Goal: Find specific page/section: Find specific page/section

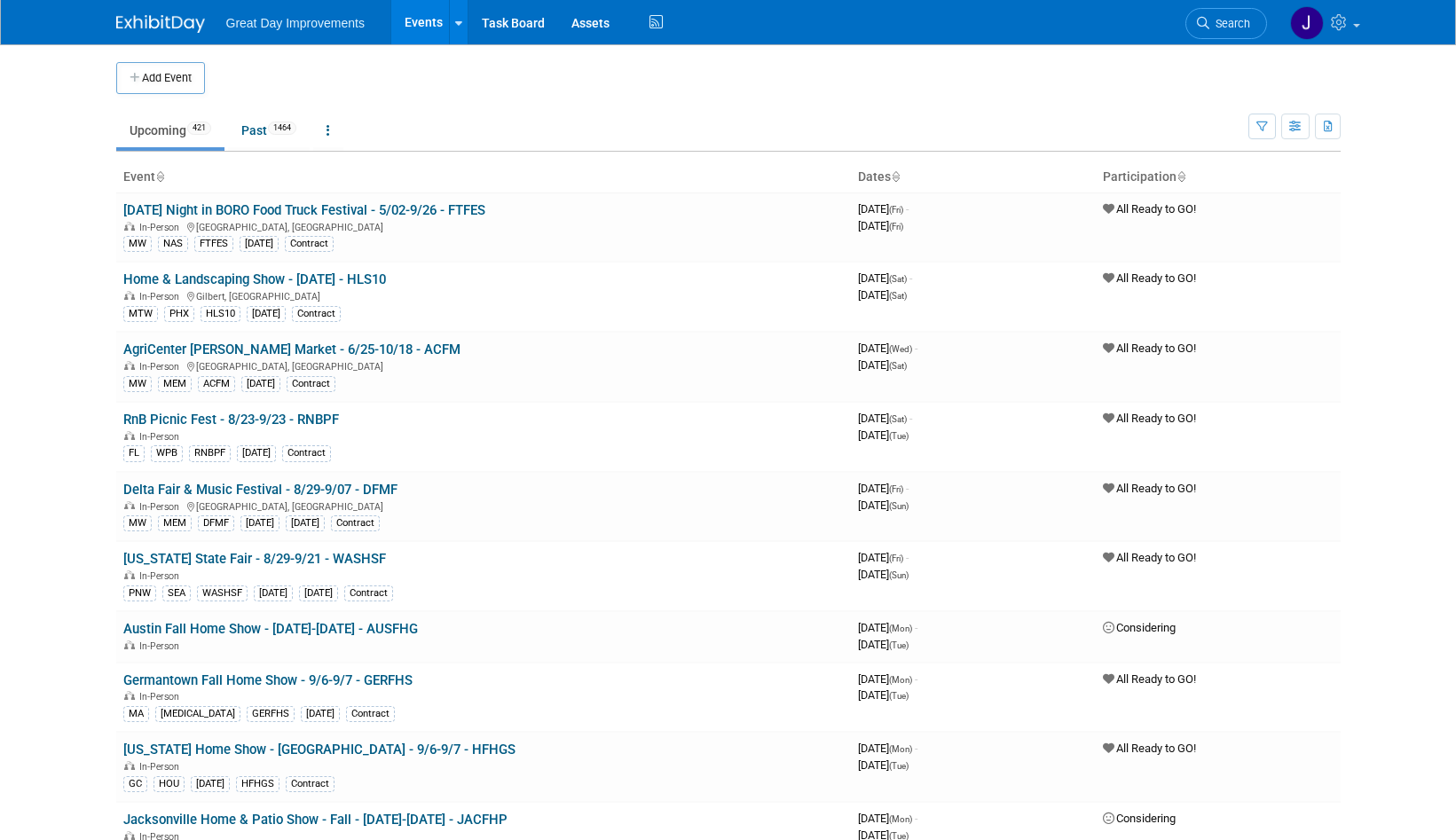
click at [1202, 29] on icon at bounding box center [1203, 23] width 13 height 13
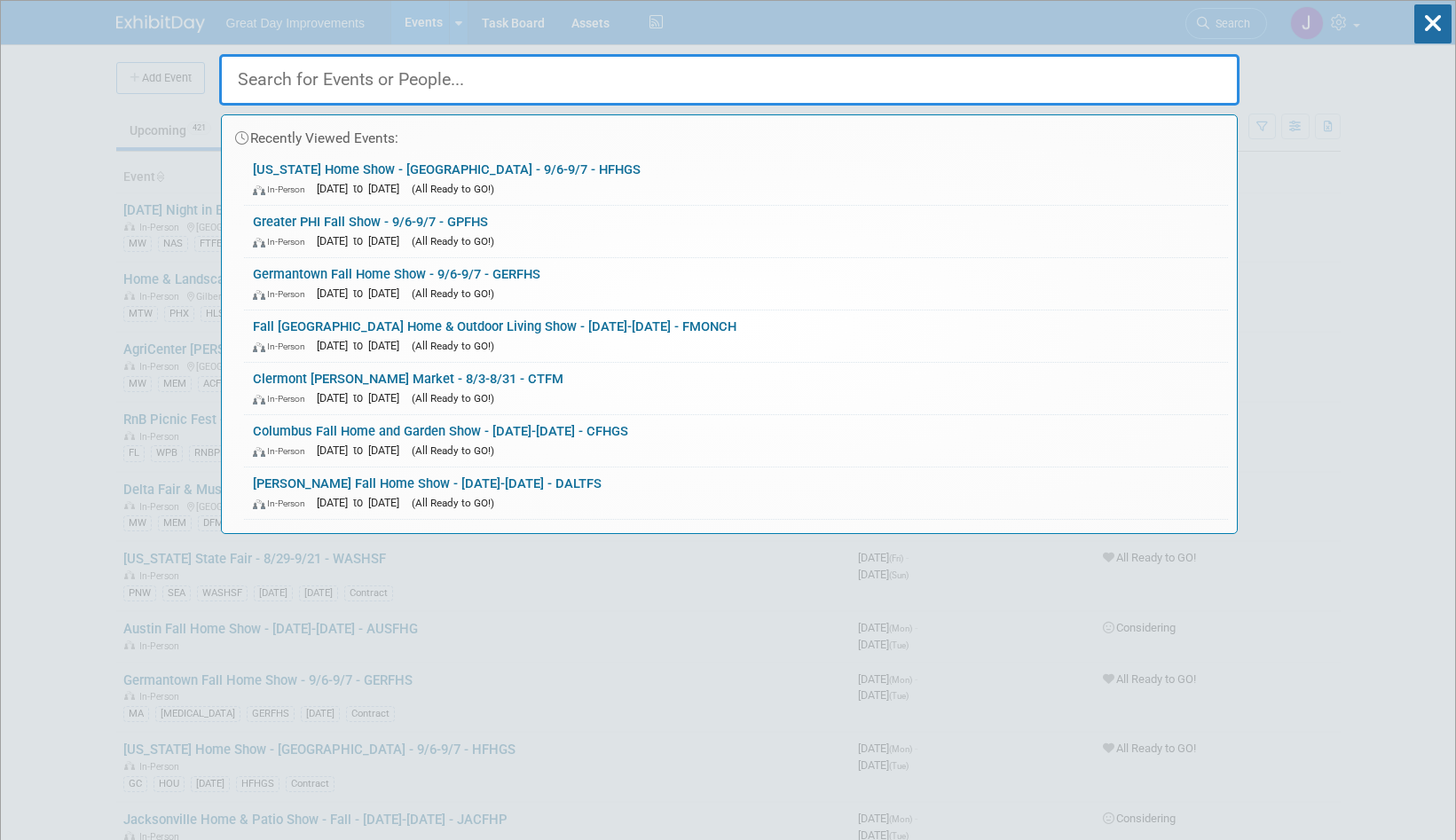
paste input "INDSEN"
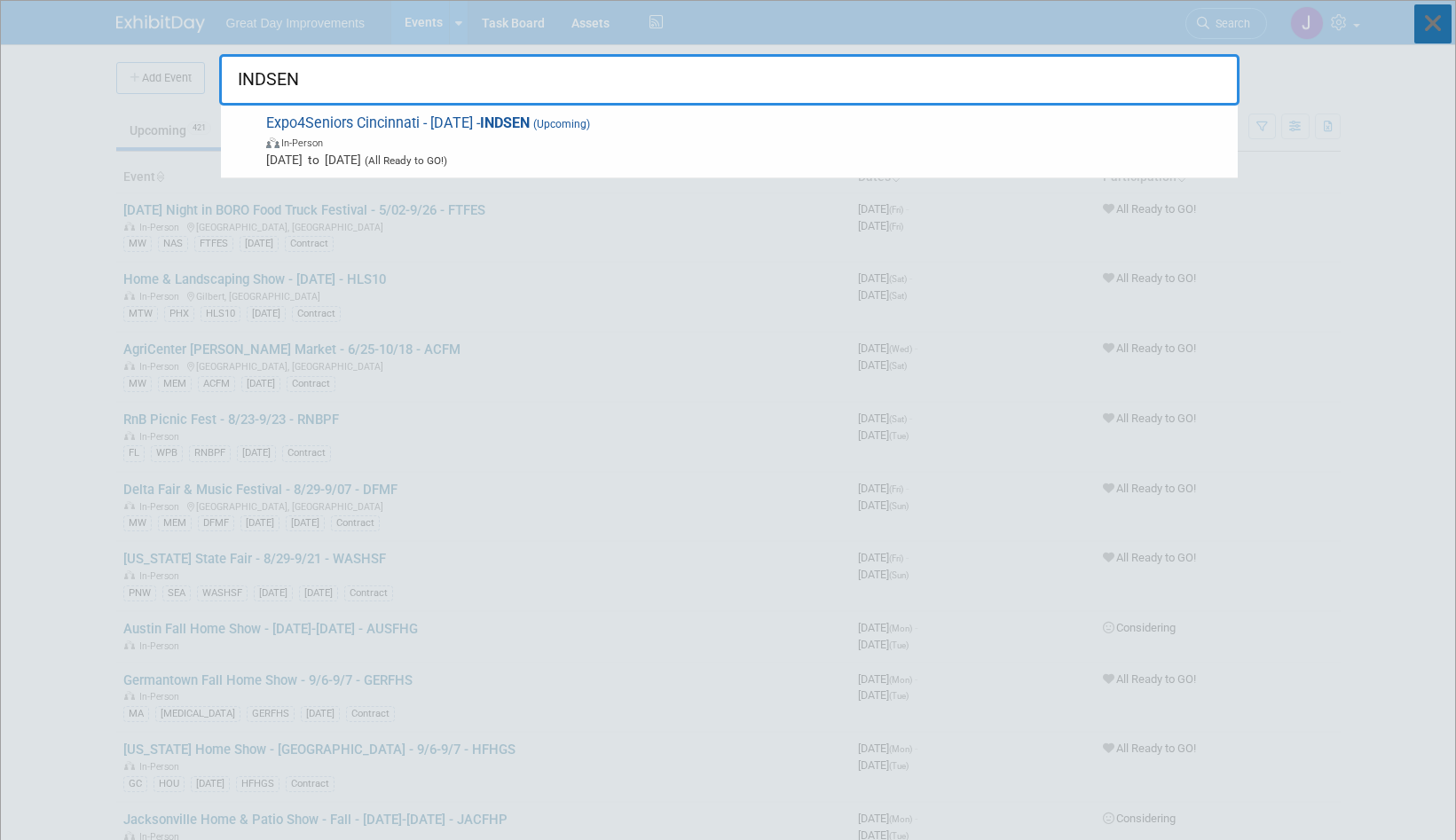
type input "INDSEN"
click at [1423, 28] on icon at bounding box center [1433, 24] width 38 height 39
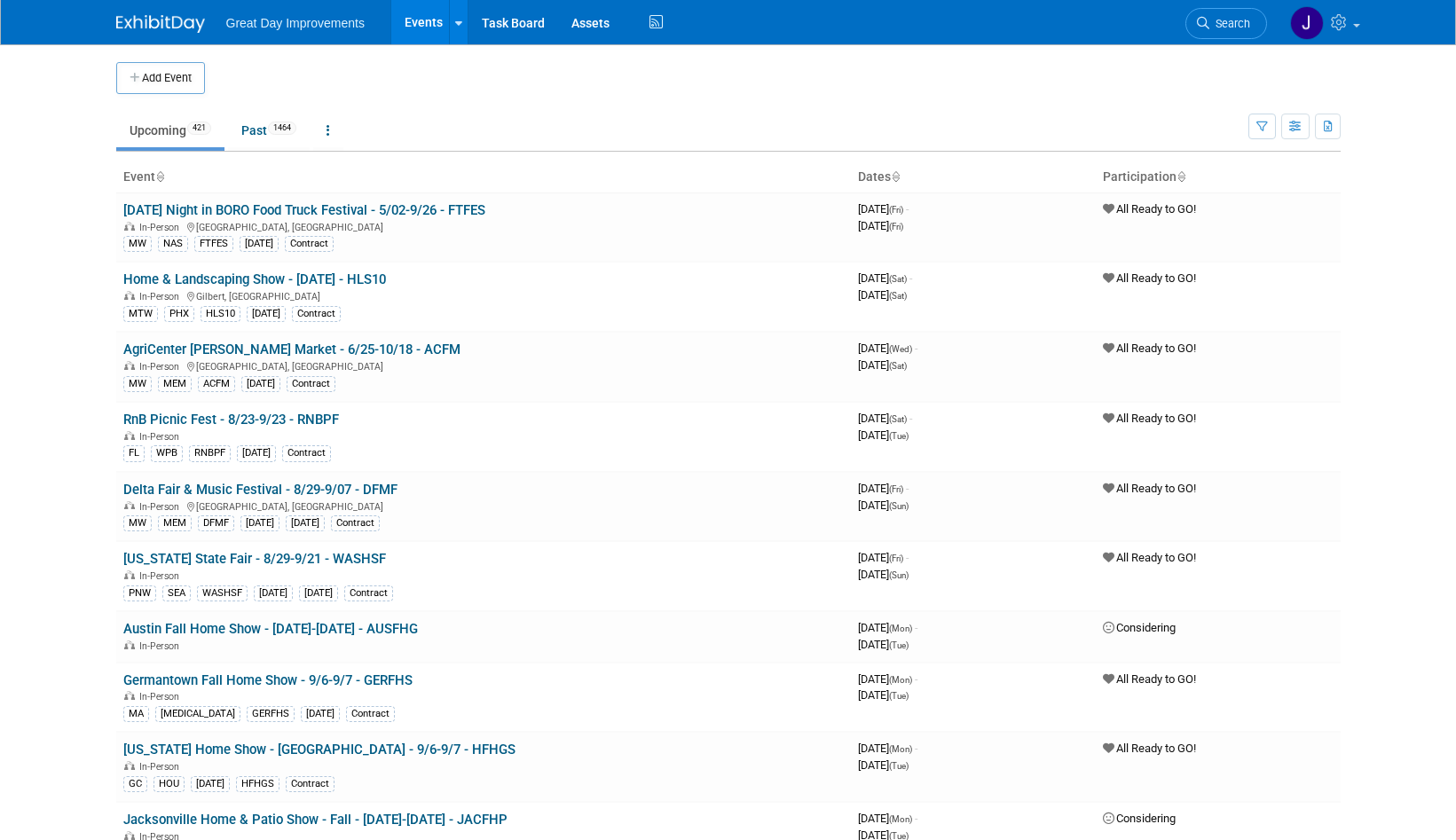
click at [1235, 30] on link "Search" at bounding box center [1225, 23] width 81 height 31
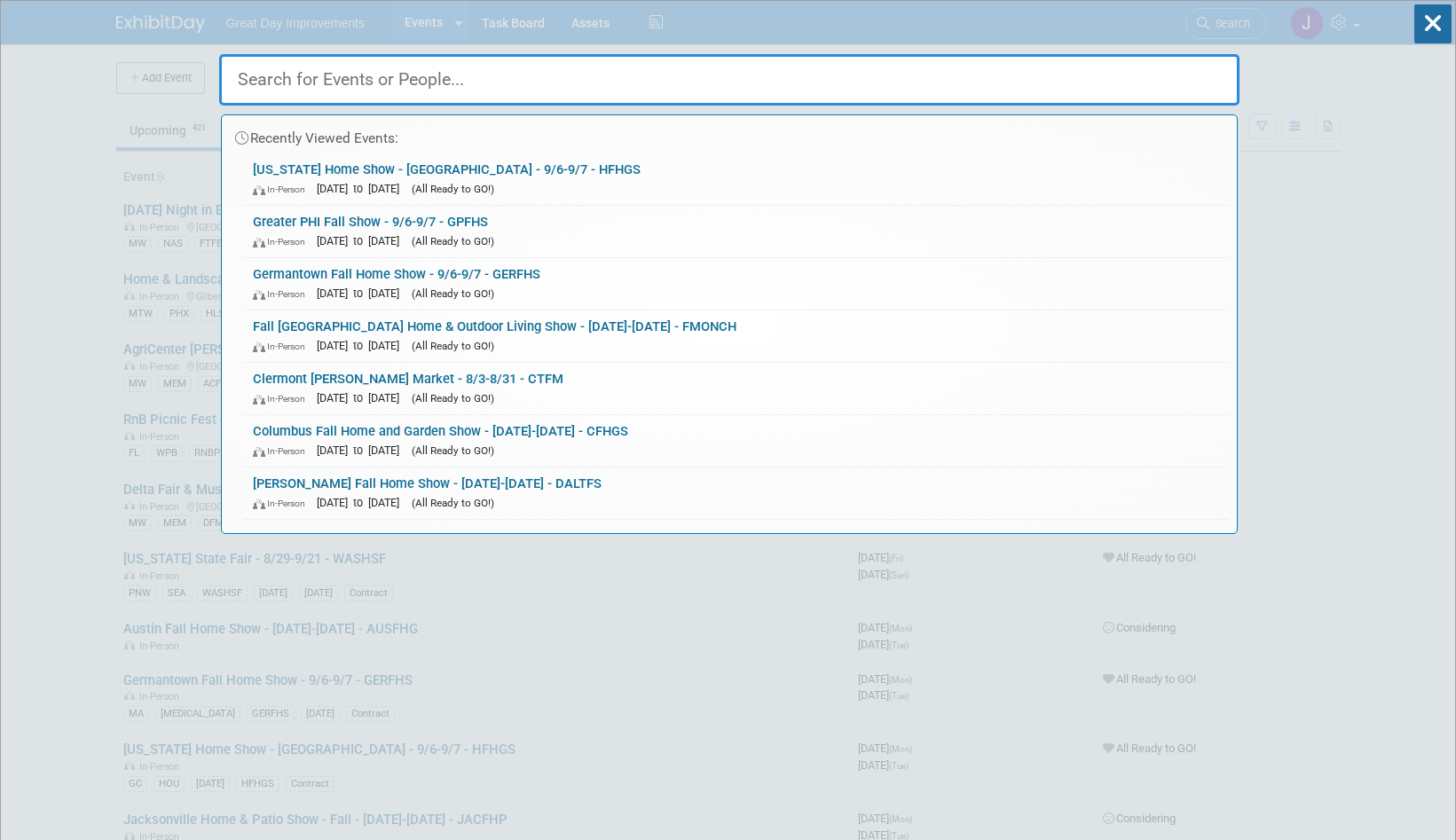
paste input "PGOLF"
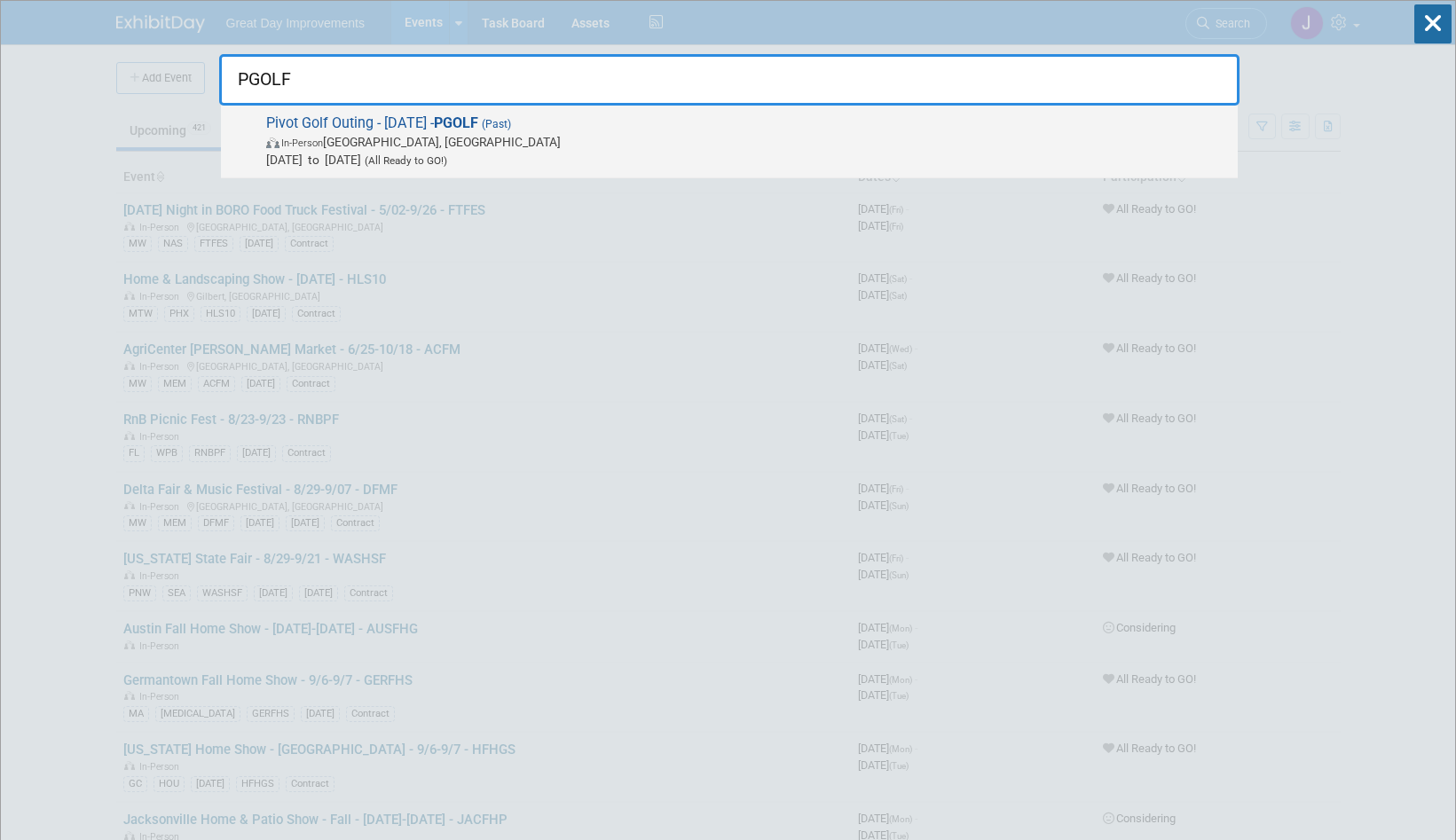
type input "PGOLF"
click at [467, 135] on span "In-Person Covington, KY" at bounding box center [747, 142] width 963 height 18
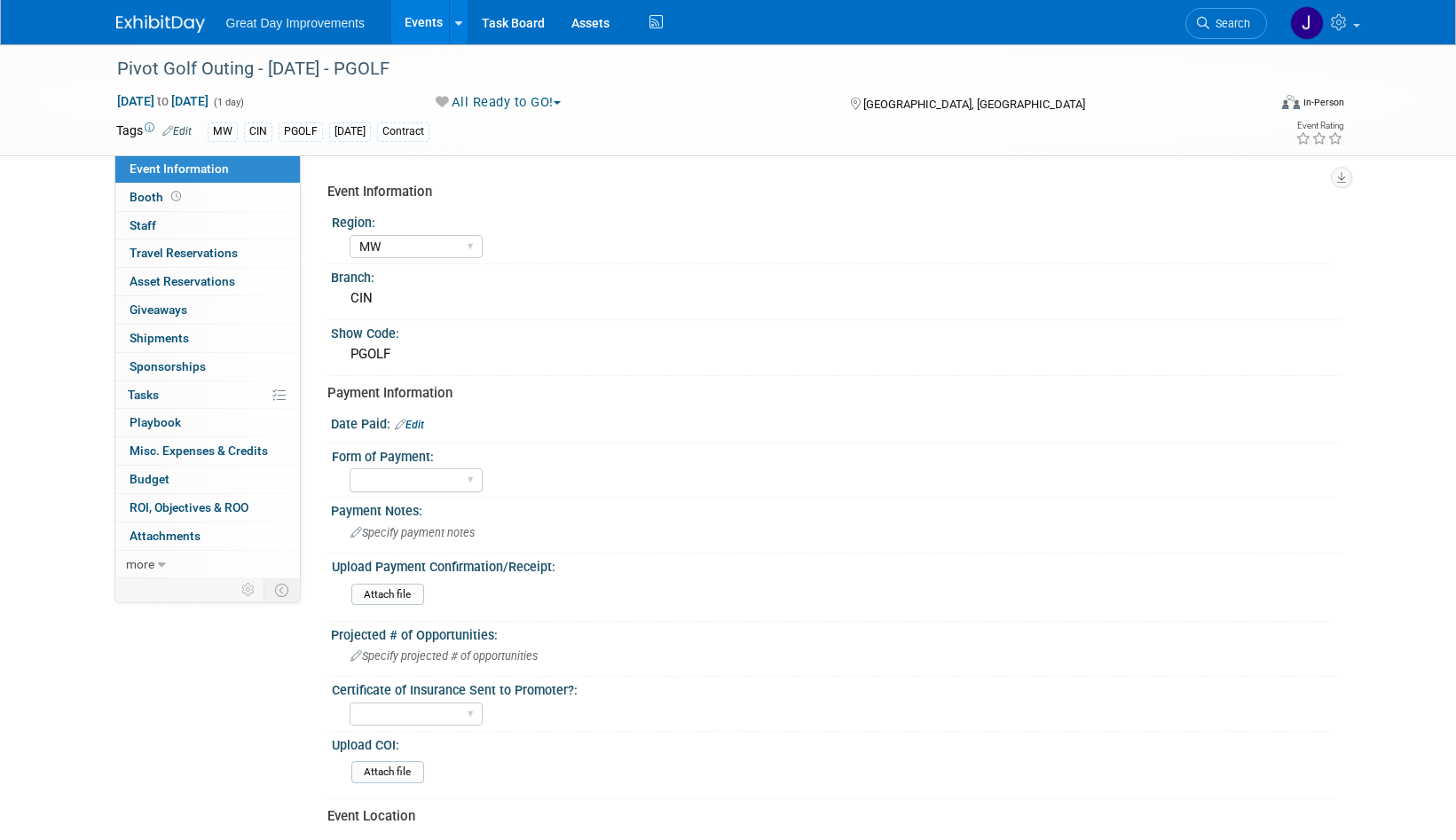
select select "MW"
click at [196, 73] on div "Pivot Golf Outing - [DATE] - PGOLF" at bounding box center [676, 70] width 1130 height 32
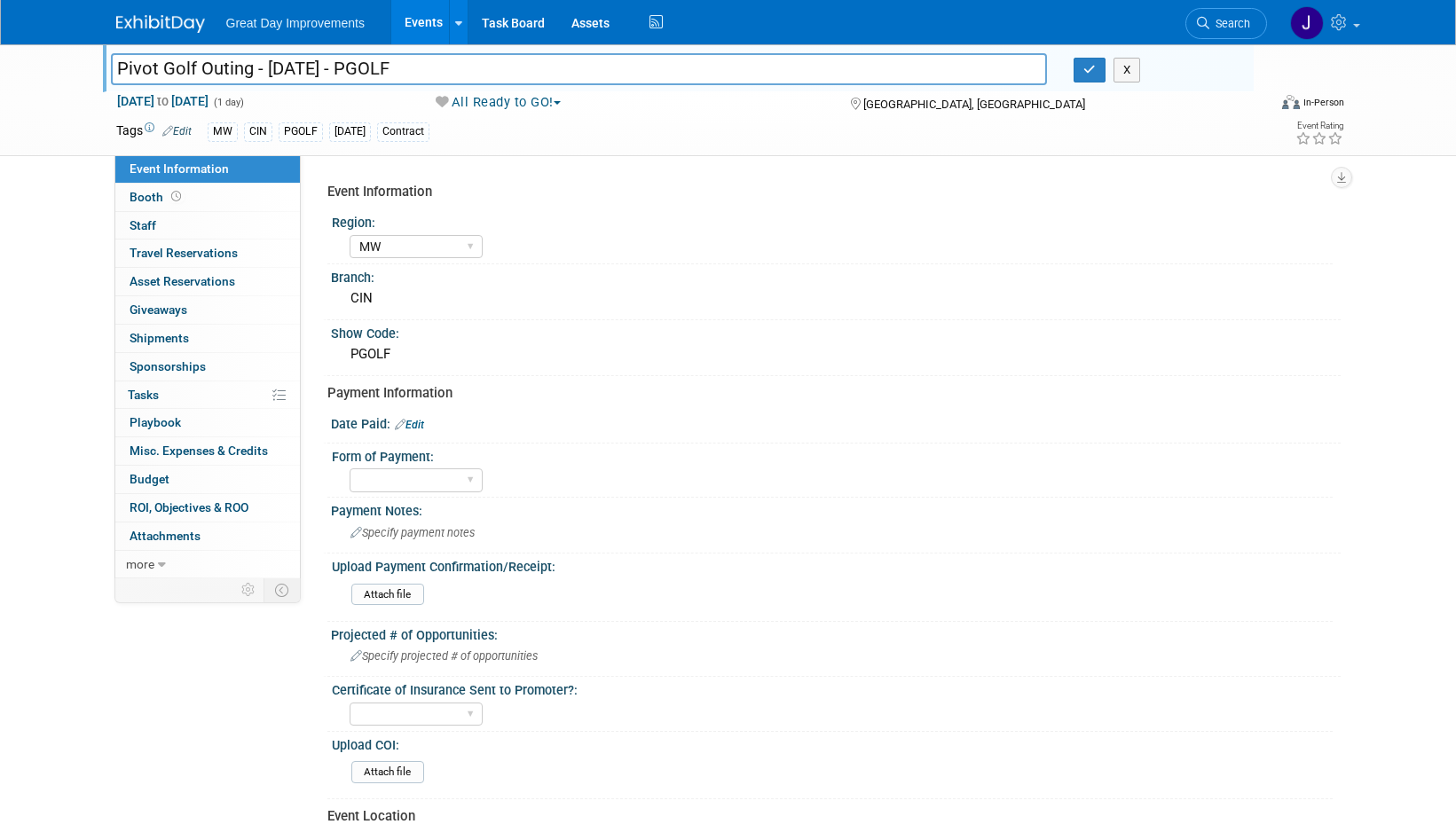
click at [129, 63] on input "Pivot Golf Outing - [DATE] - PGOLF" at bounding box center [579, 69] width 937 height 31
drag, startPoint x: 129, startPoint y: 63, endPoint x: 433, endPoint y: 60, distance: 304.0
click at [433, 60] on input "Pivot Golf Outing - [DATE] - PGOLF" at bounding box center [579, 69] width 937 height 31
click at [1250, 29] on link "Search" at bounding box center [1225, 23] width 81 height 31
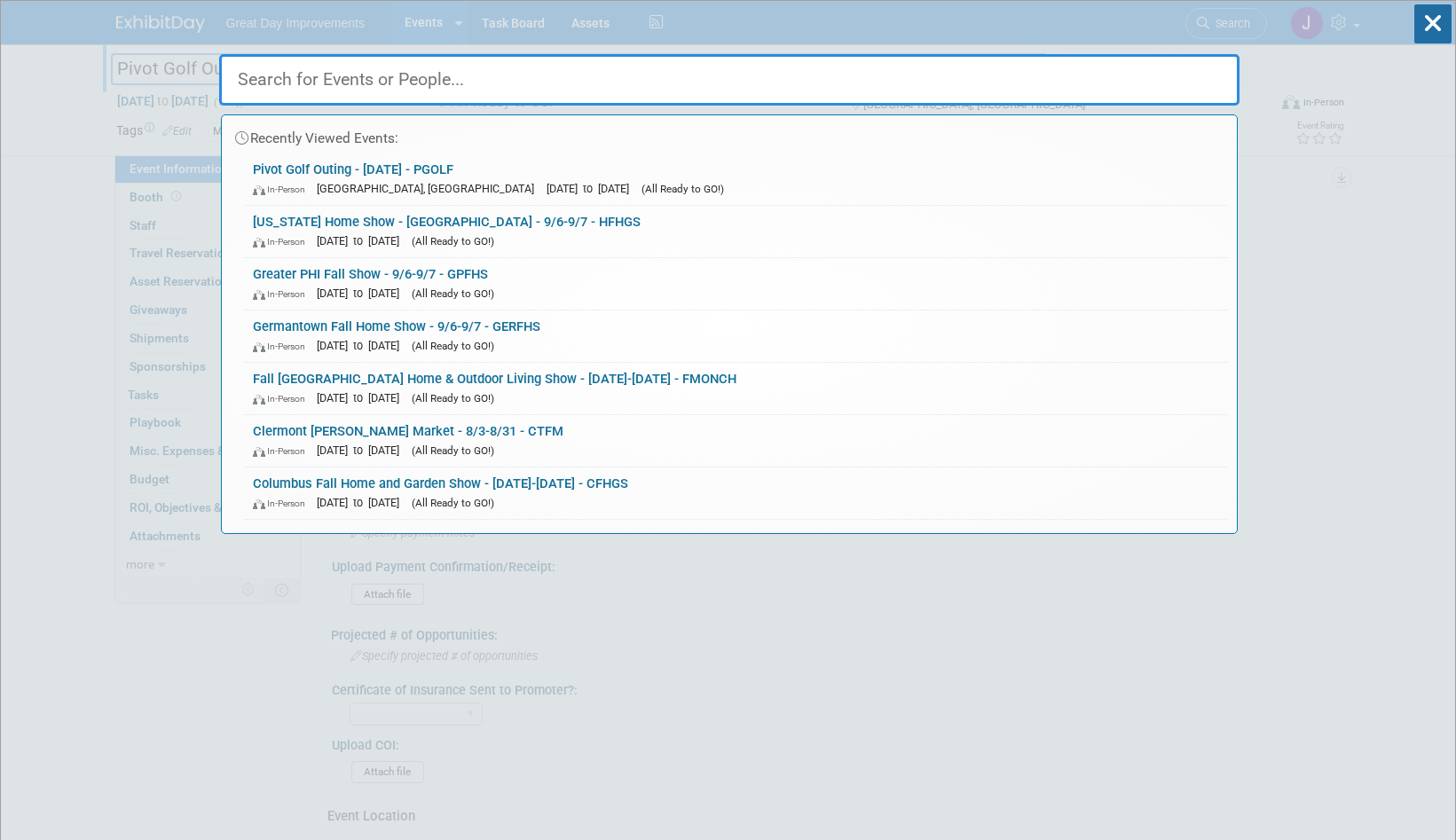
paste input "WOOFST"
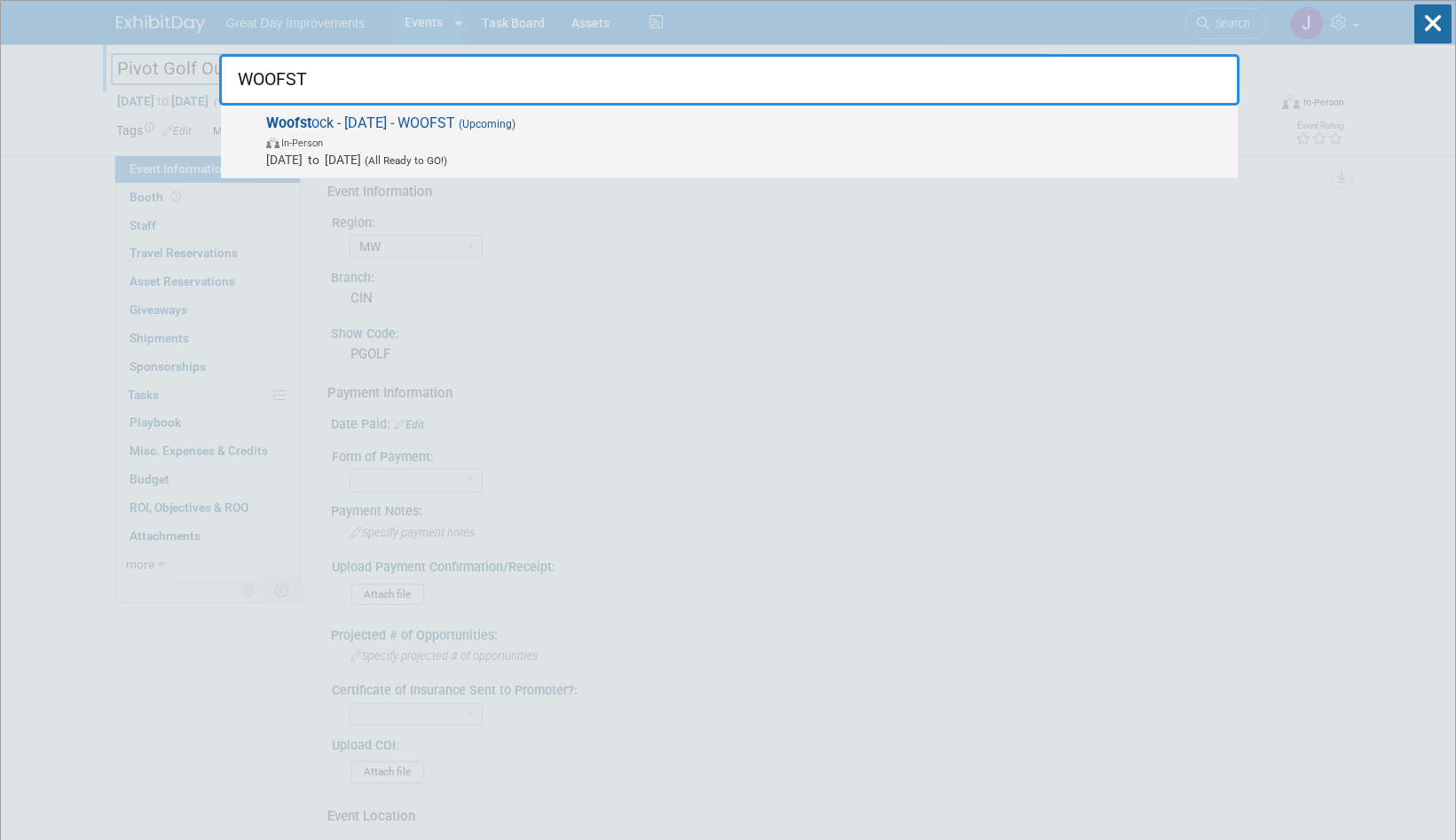
type input "WOOFST"
click at [469, 132] on span "Woofst ock - 9/7/25 - WOOFST (Upcoming) In-Person Sep 7, 2025 to Sep 7, 2025 (A…" at bounding box center [745, 141] width 968 height 55
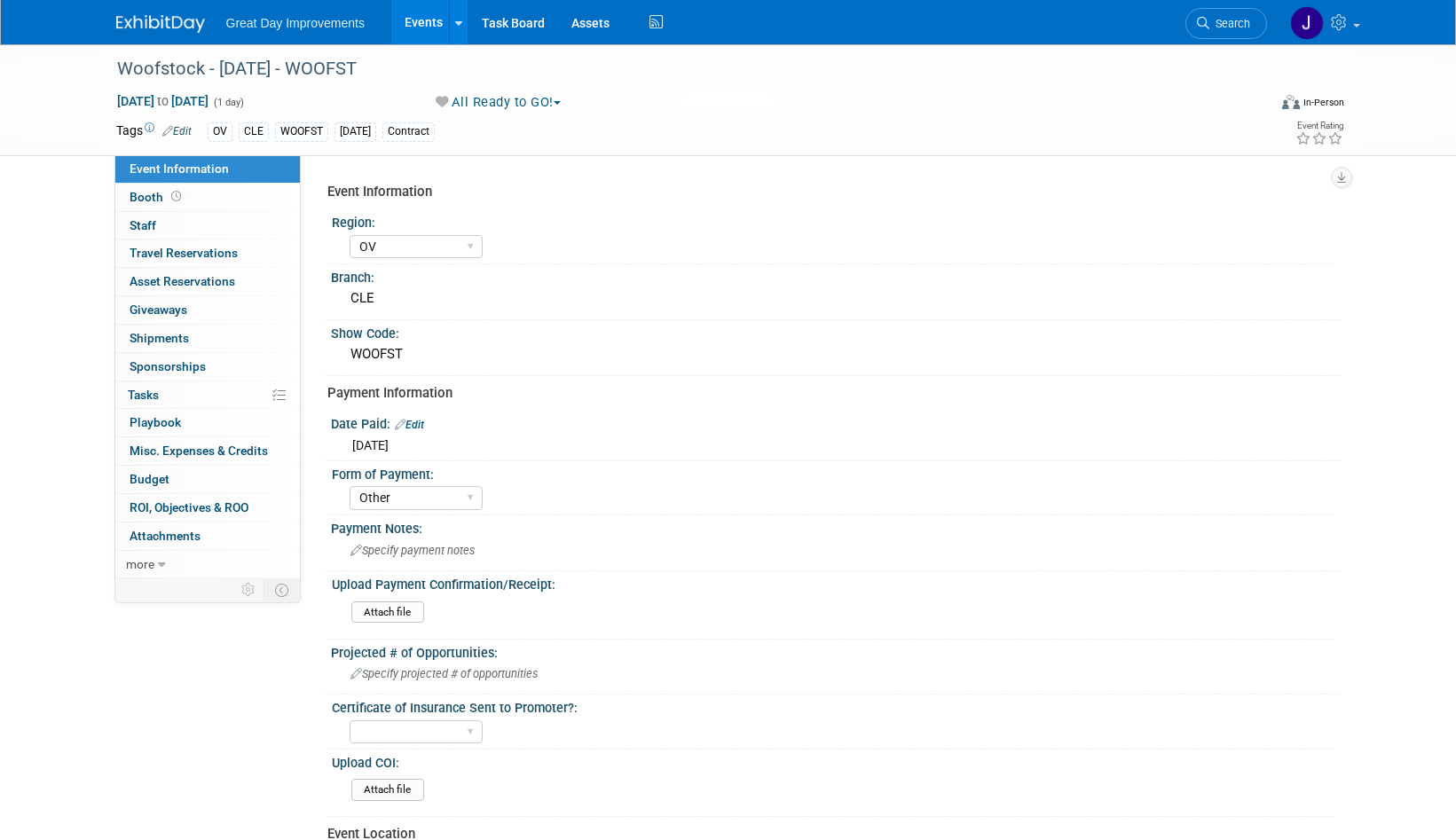
select select "OV"
select select "Other"
click at [148, 68] on div "Woofstock - [DATE] - WOOFST" at bounding box center [676, 70] width 1130 height 32
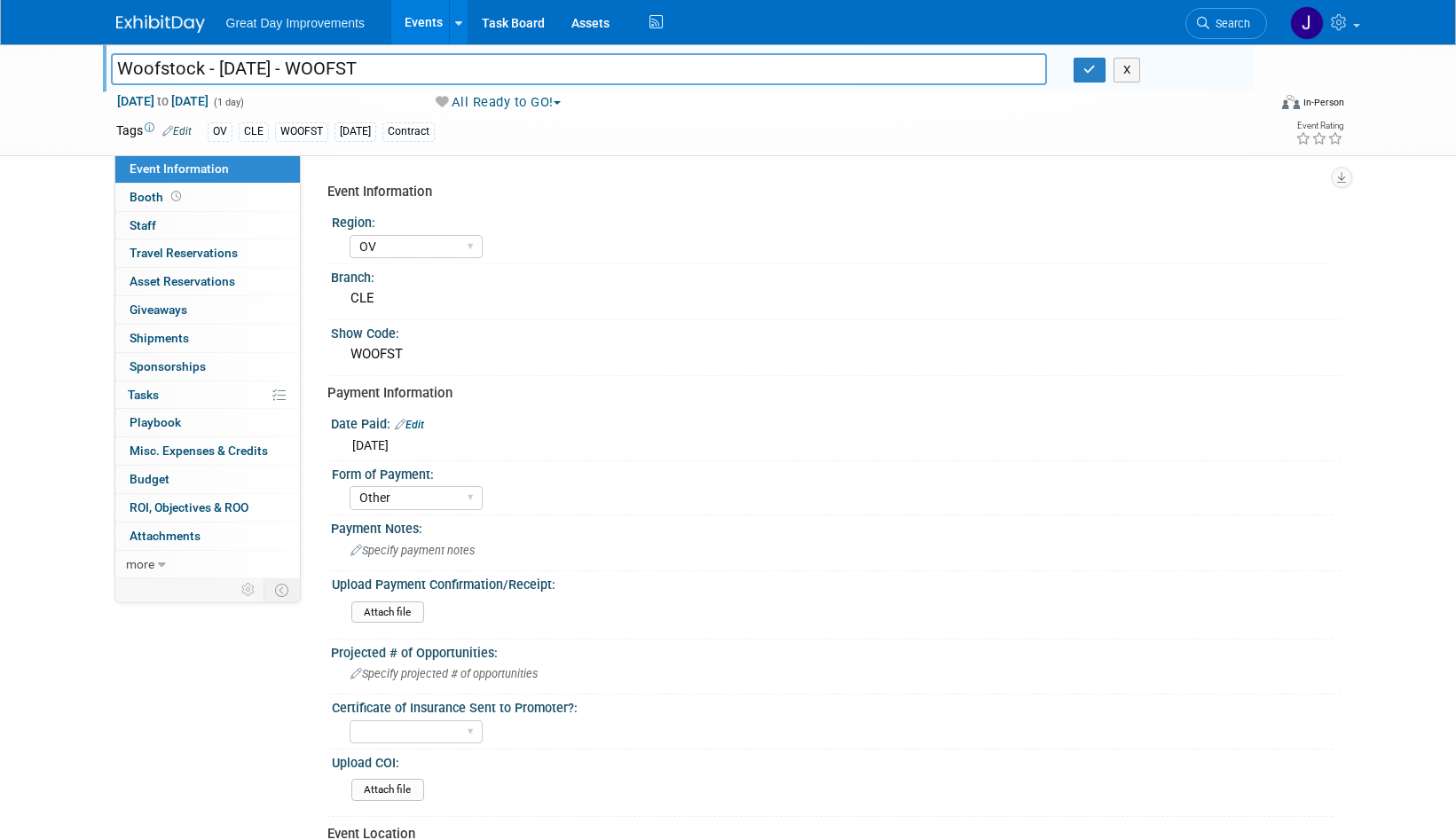
click at [320, 68] on input "Woofstock - [DATE] - WOOFST" at bounding box center [579, 69] width 937 height 31
click at [1241, 10] on link "Search" at bounding box center [1225, 23] width 81 height 31
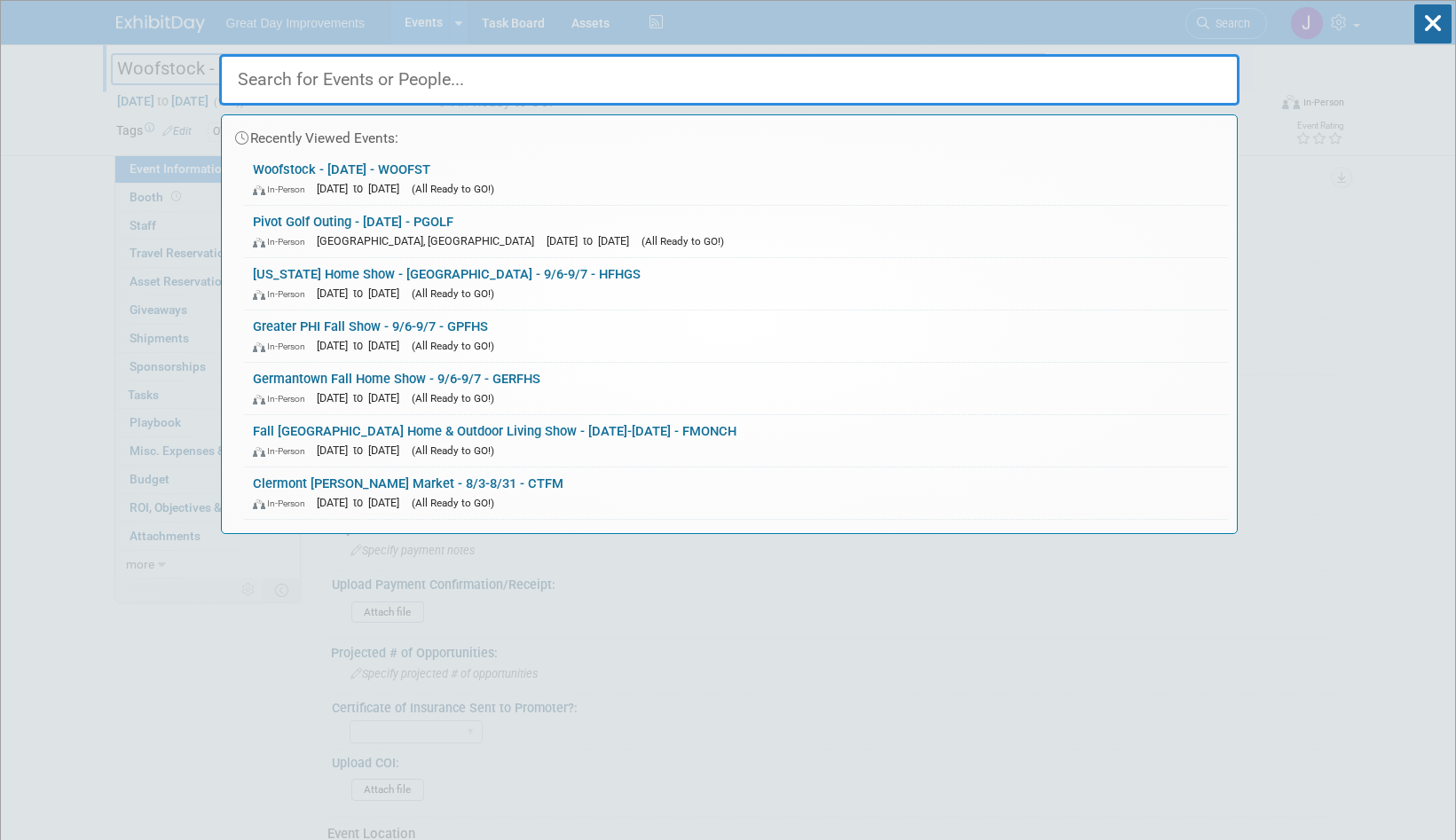
paste input "ACFM"
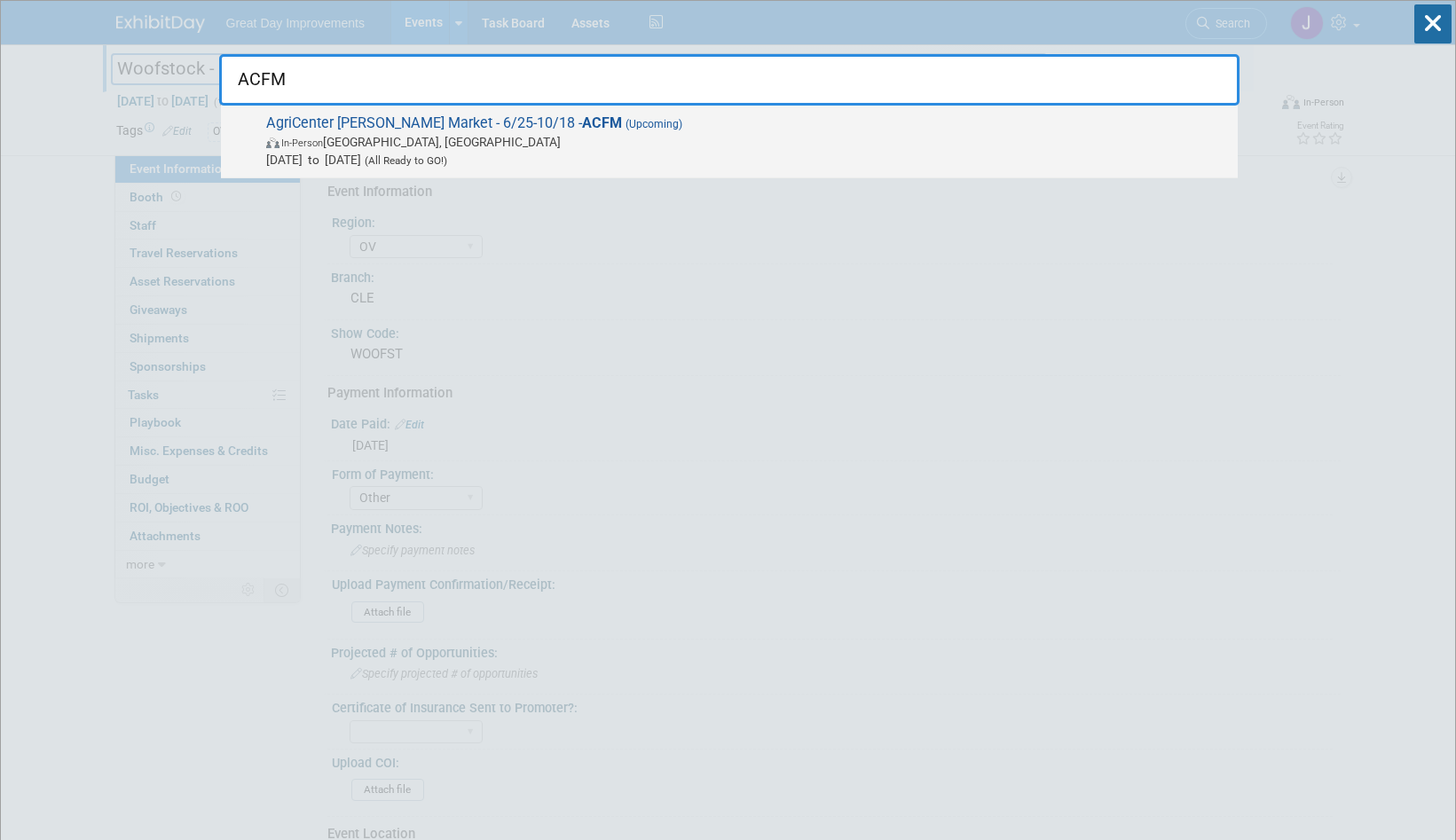
type input "ACFM"
click at [597, 156] on span "Jun 25, 2025 to Oct 18, 2025 (All Ready to GO!)" at bounding box center [747, 160] width 963 height 18
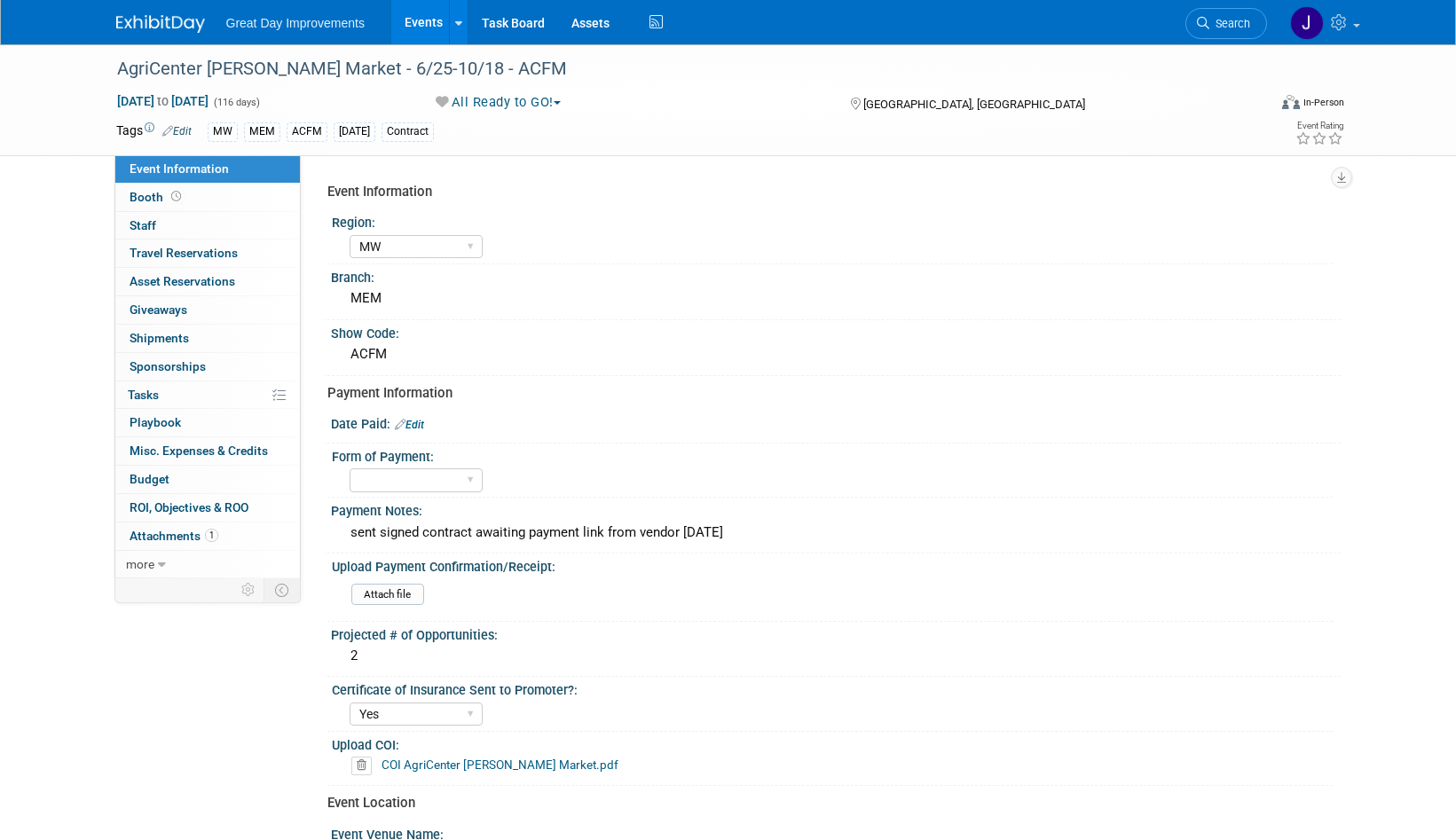
select select "MW"
select select "Yes"
click at [143, 70] on div "AgriCenter [PERSON_NAME] Market - 6/25-10/18 - ACFM" at bounding box center [676, 70] width 1130 height 32
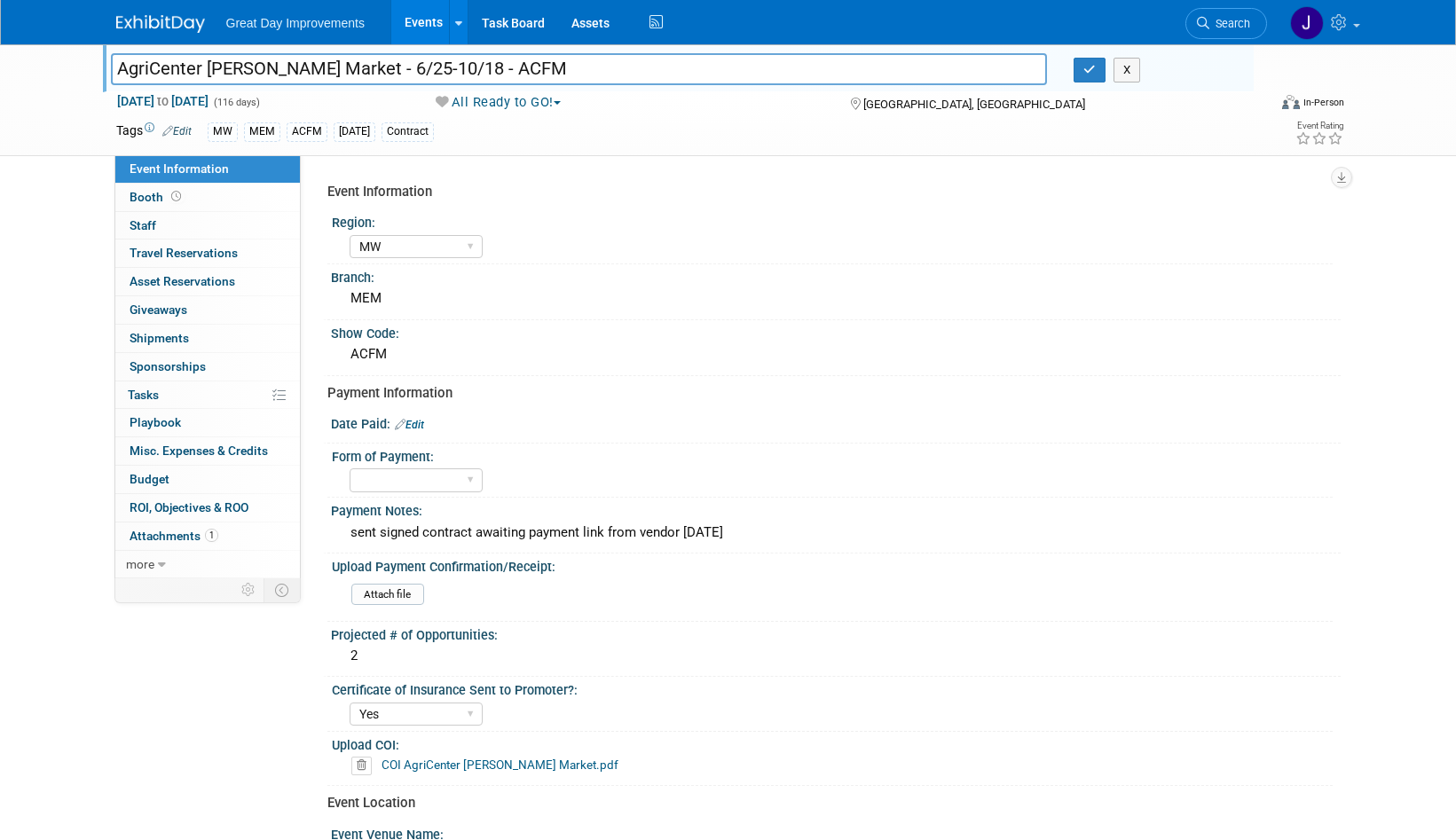
click at [493, 61] on input "AgriCenter [PERSON_NAME] Market - 6/25-10/18 - ACFM" at bounding box center [579, 69] width 937 height 31
click at [1237, 21] on span "Search" at bounding box center [1230, 23] width 41 height 13
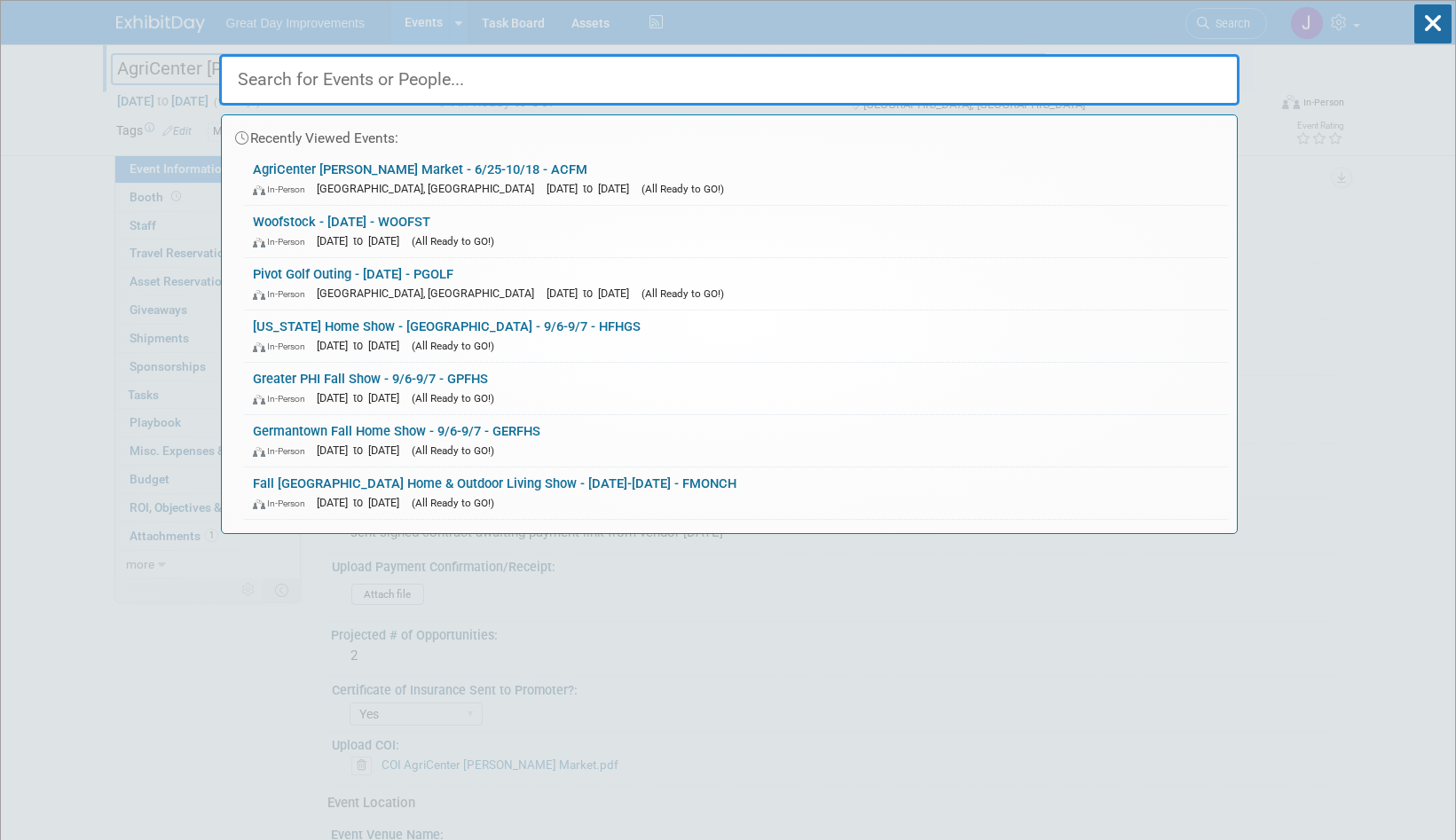
paste input "OKSF"
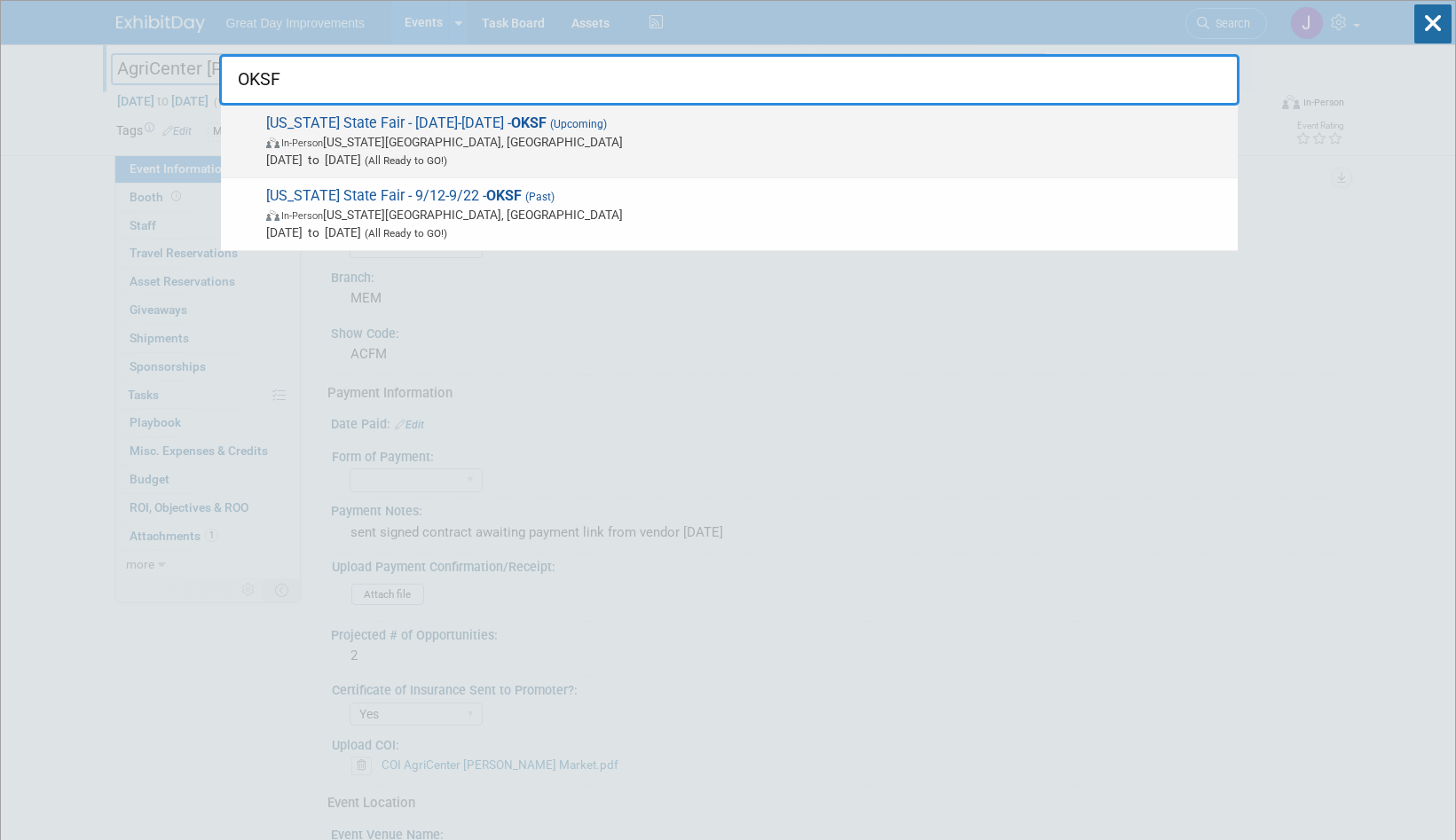
type input "OKSF"
click at [488, 147] on span "In-Person Oklahoma City, OK" at bounding box center [747, 142] width 963 height 18
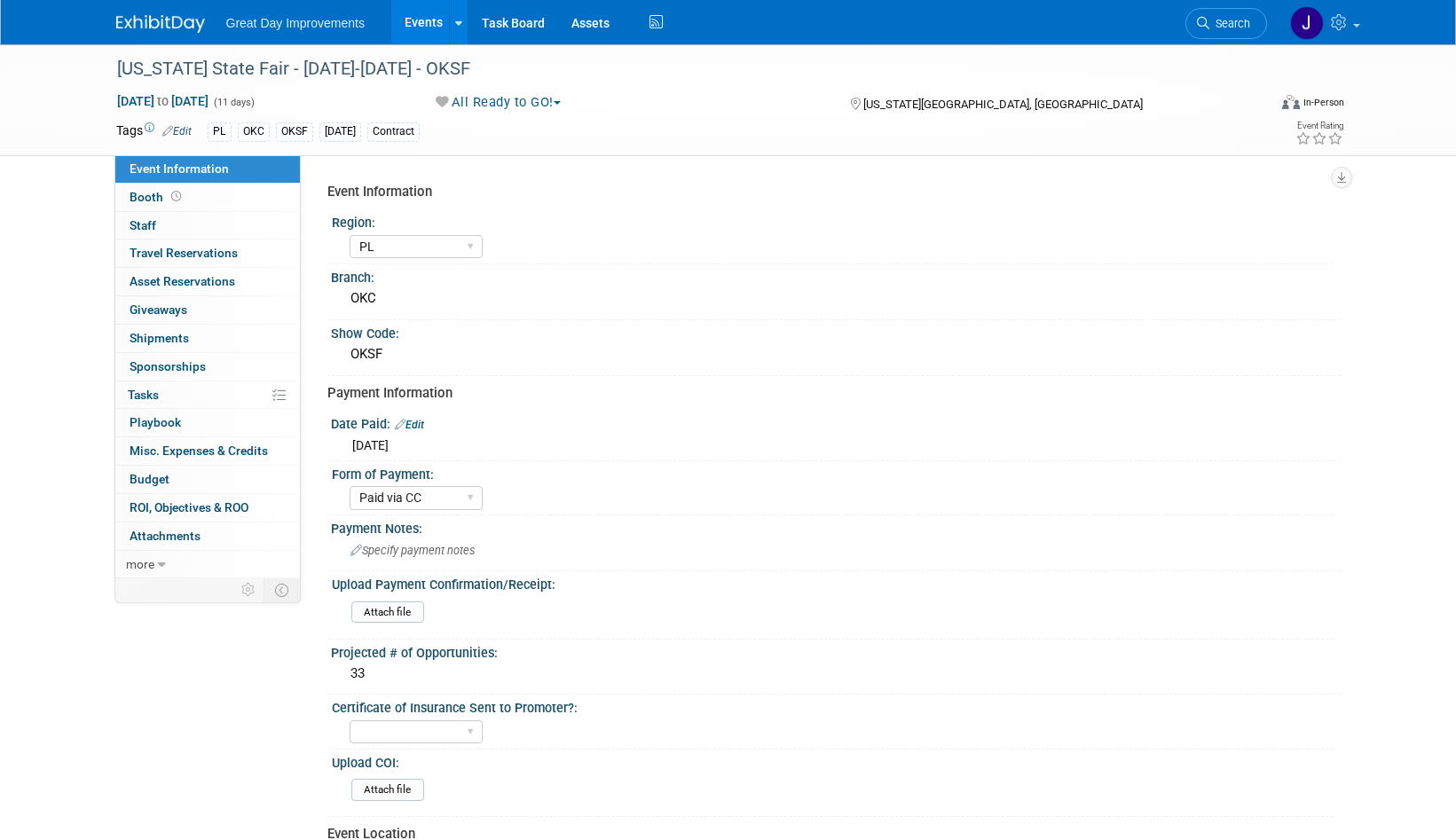
select select "PL"
select select "Paid via CC"
click at [159, 62] on div "[US_STATE] State Fair - [DATE]-[DATE] - OKSF" at bounding box center [676, 70] width 1130 height 32
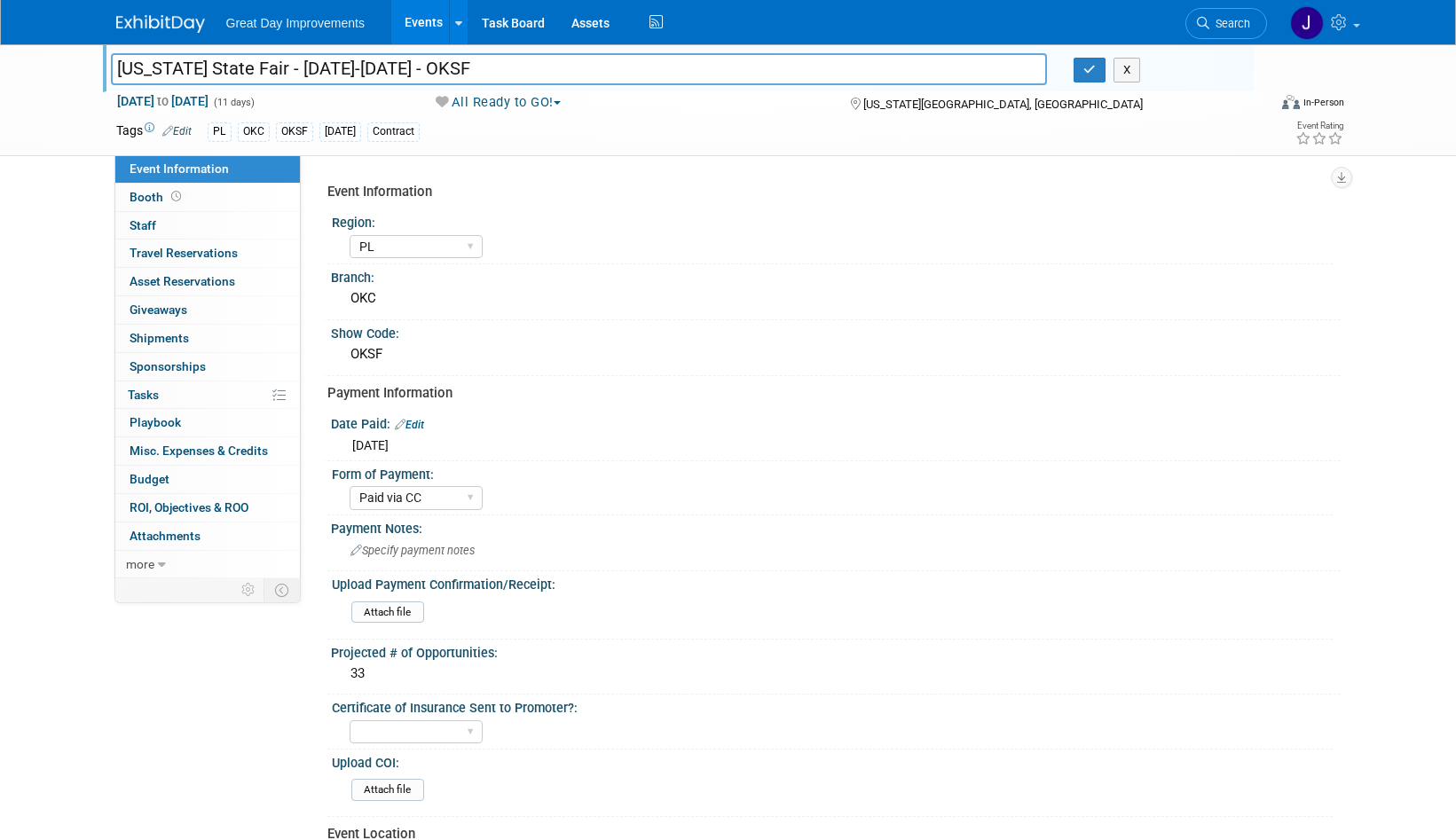
click at [509, 69] on input "[US_STATE] State Fair - [DATE]-[DATE] - OKSF" at bounding box center [579, 69] width 937 height 31
